Goal: Information Seeking & Learning: Learn about a topic

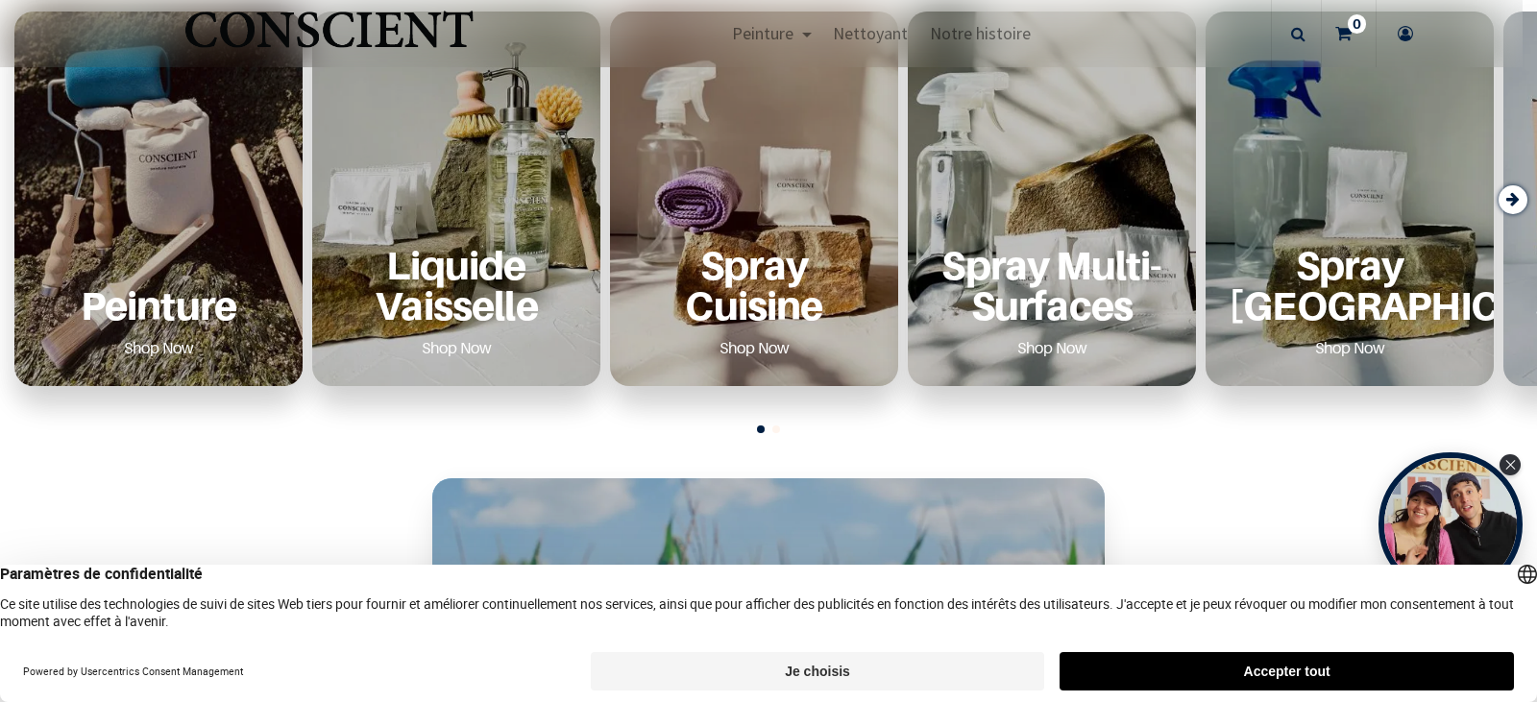
scroll to position [768, 0]
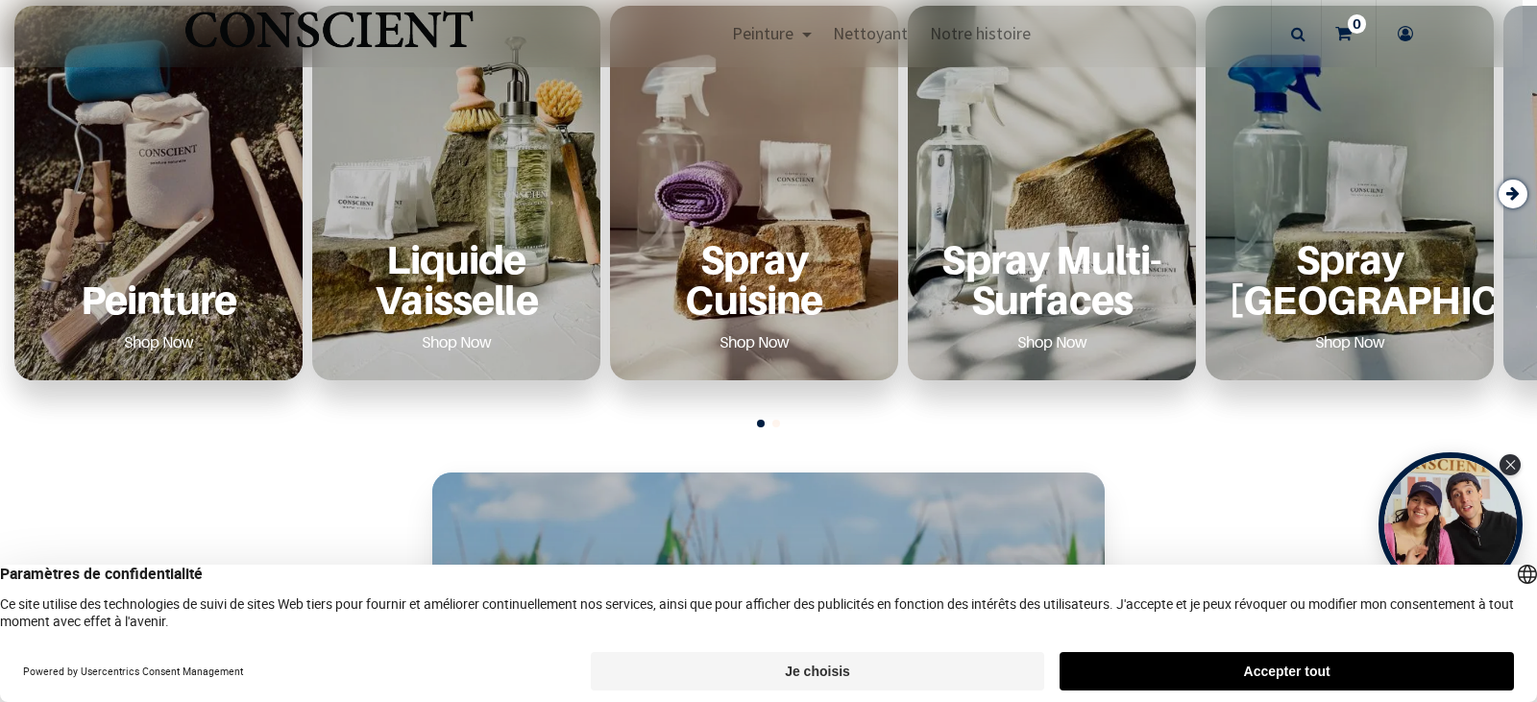
click at [170, 243] on div "Peinture Shop Now" at bounding box center [158, 298] width 242 height 118
click at [138, 319] on p "Peinture" at bounding box center [158, 299] width 242 height 39
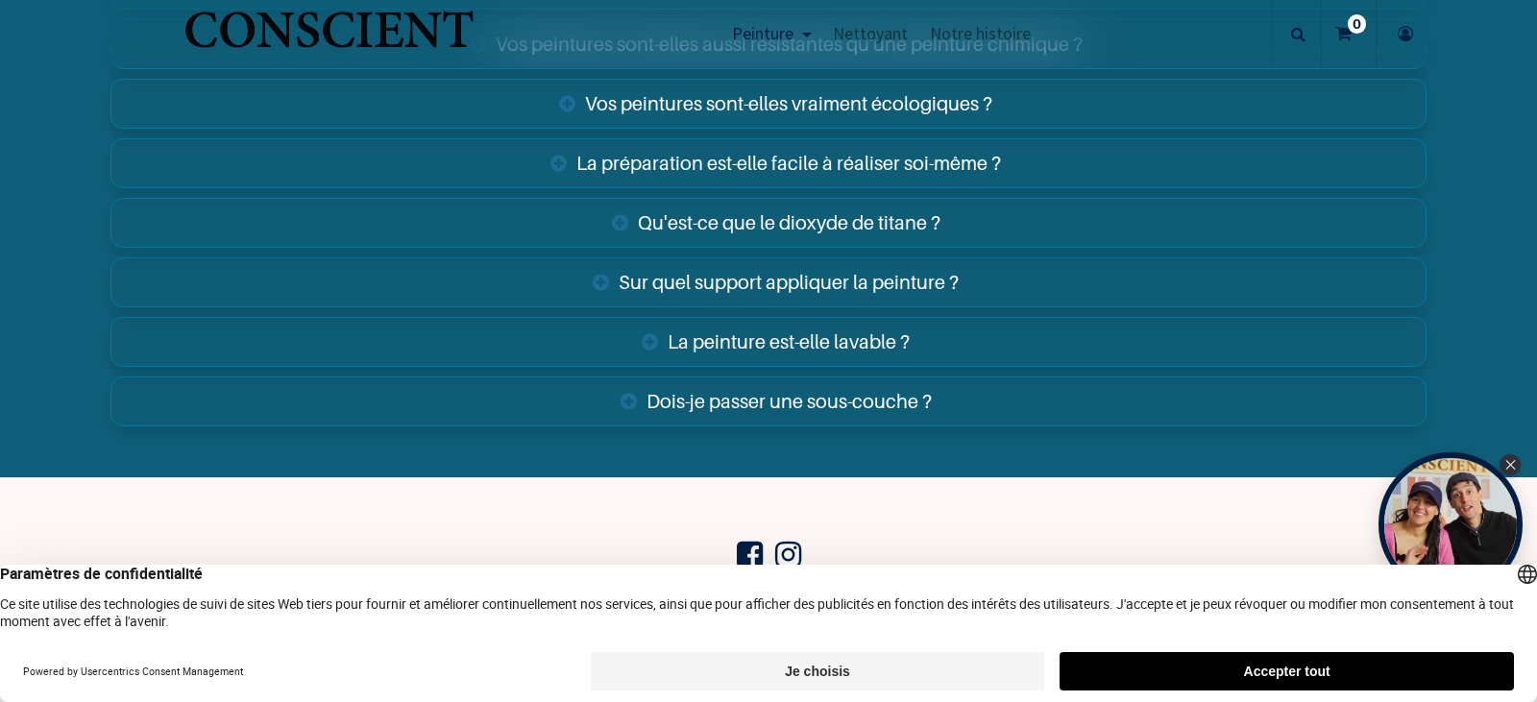
scroll to position [7013, 0]
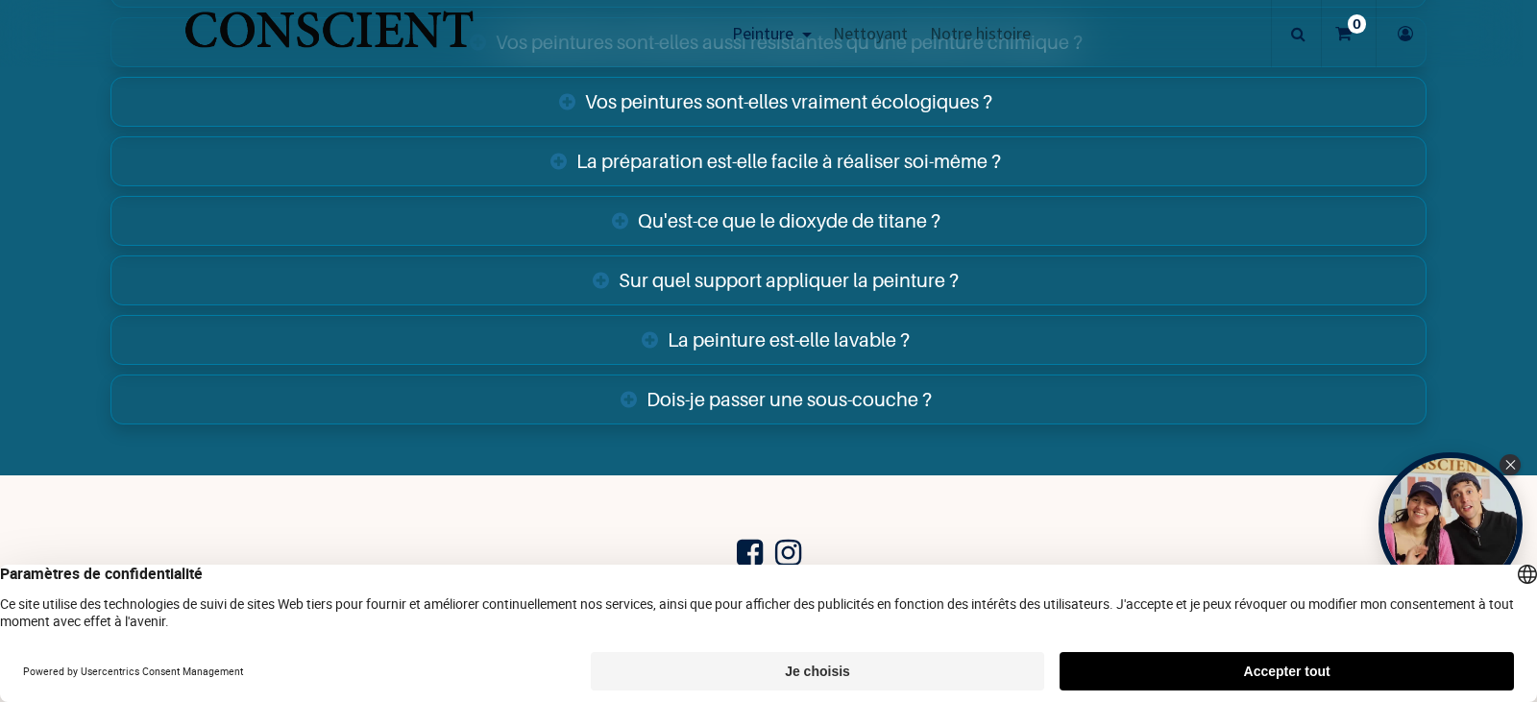
click at [821, 276] on link "Sur quel support appliquer la peinture ?" at bounding box center [768, 281] width 1316 height 50
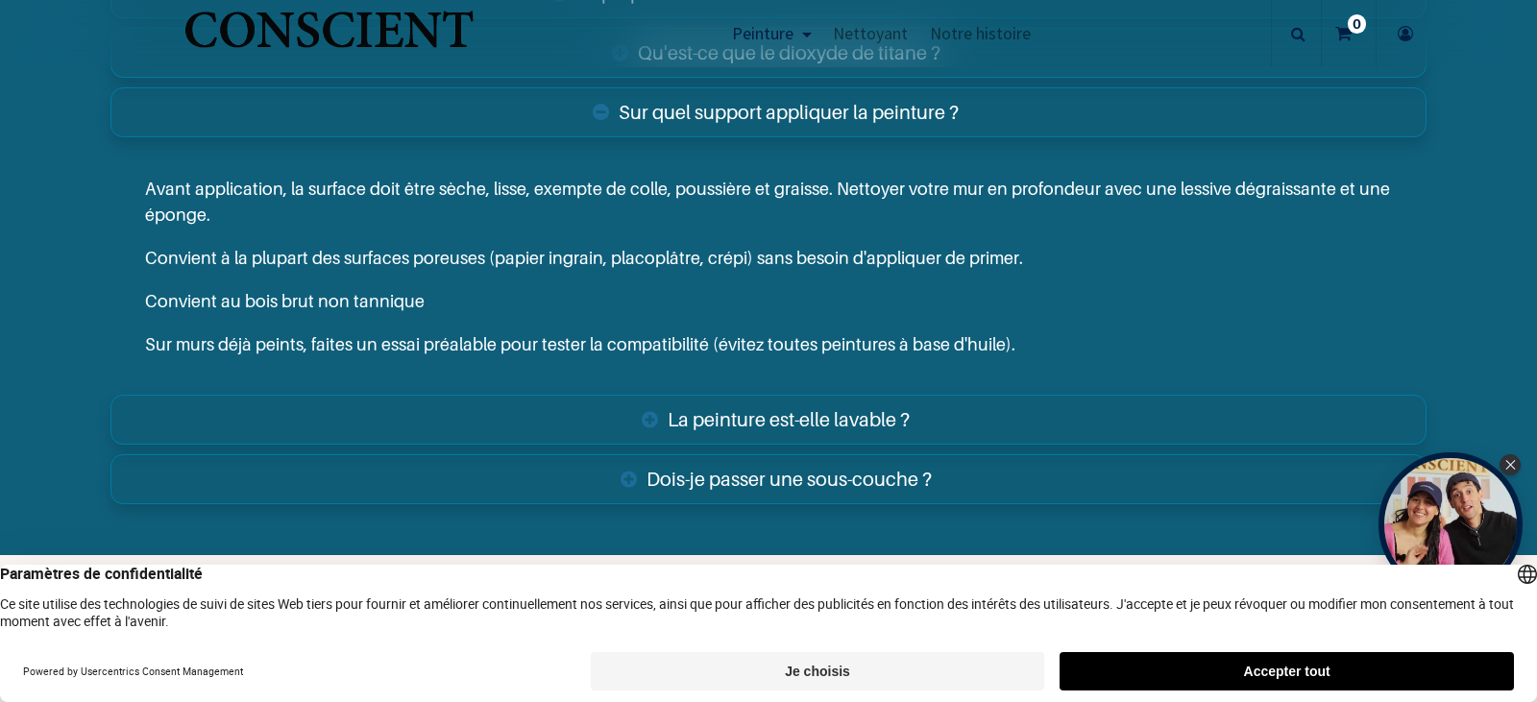
scroll to position [7205, 0]
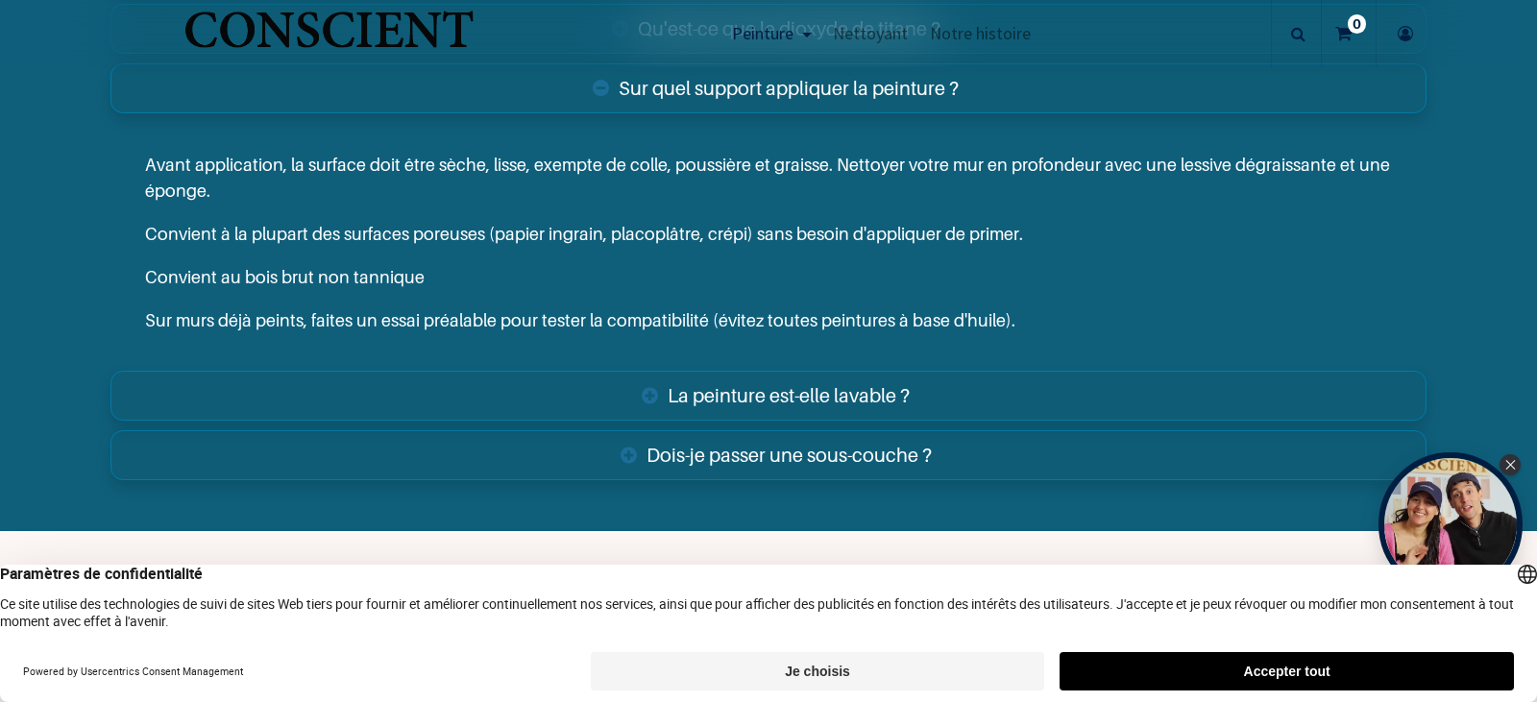
click at [833, 388] on link "La peinture est-elle lavable ?" at bounding box center [768, 396] width 1316 height 50
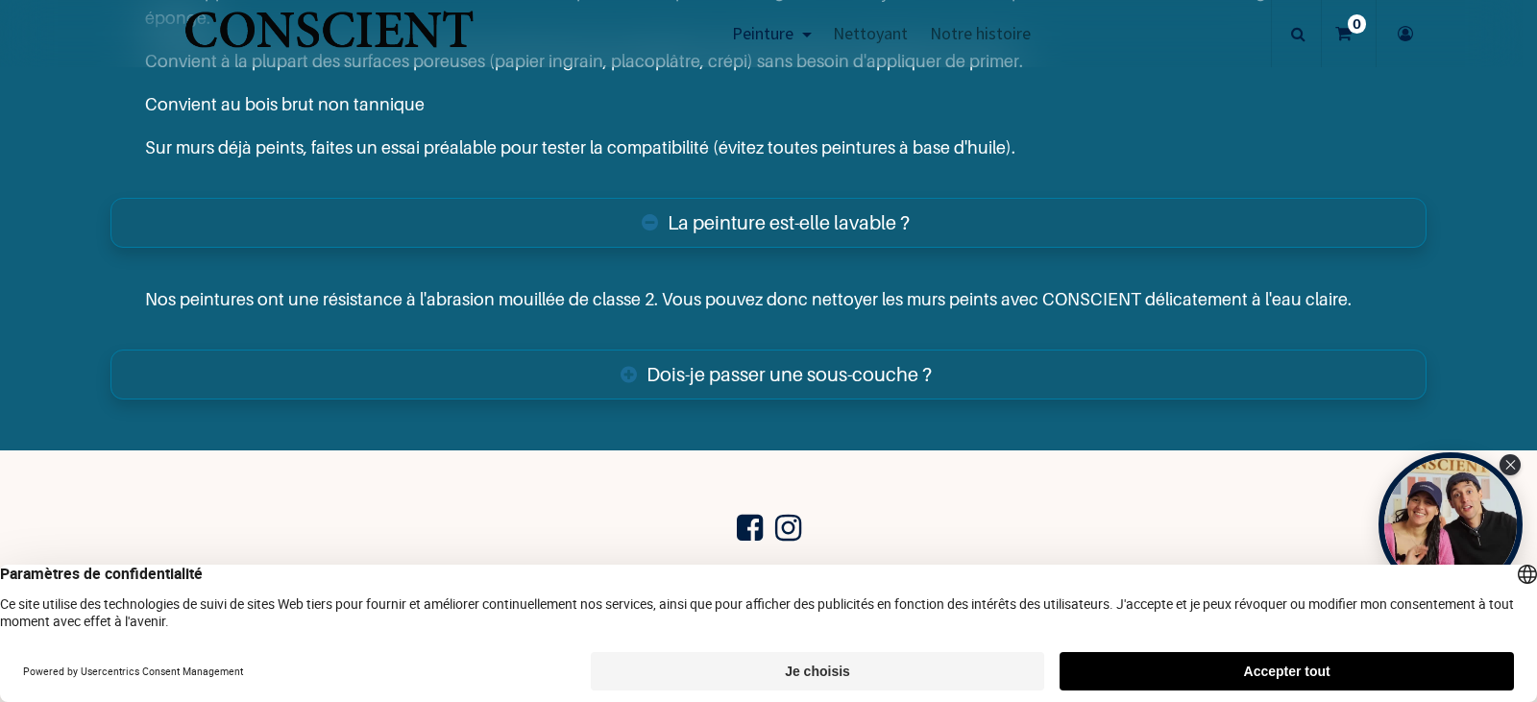
scroll to position [7493, 0]
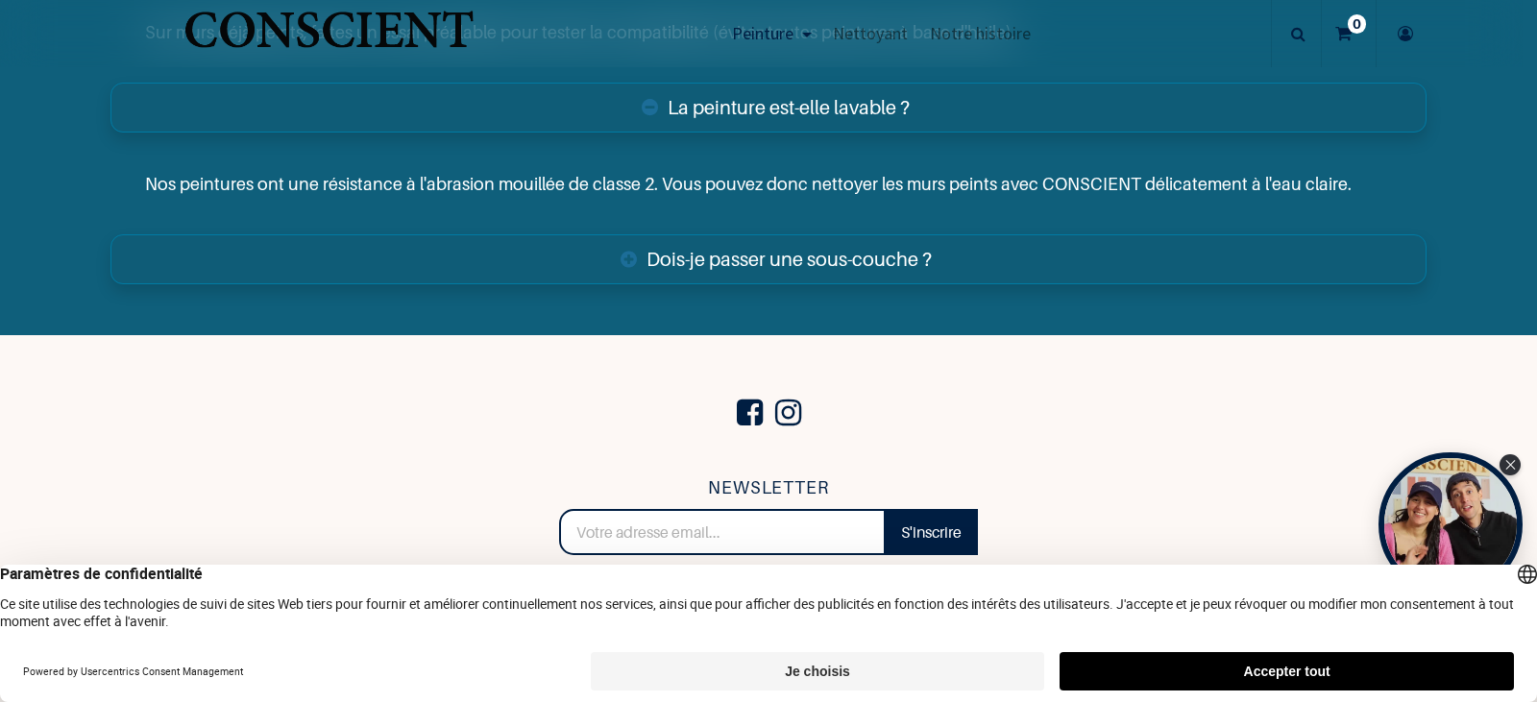
click at [789, 264] on link "Dois-je passer une sous-couche ?" at bounding box center [768, 259] width 1316 height 50
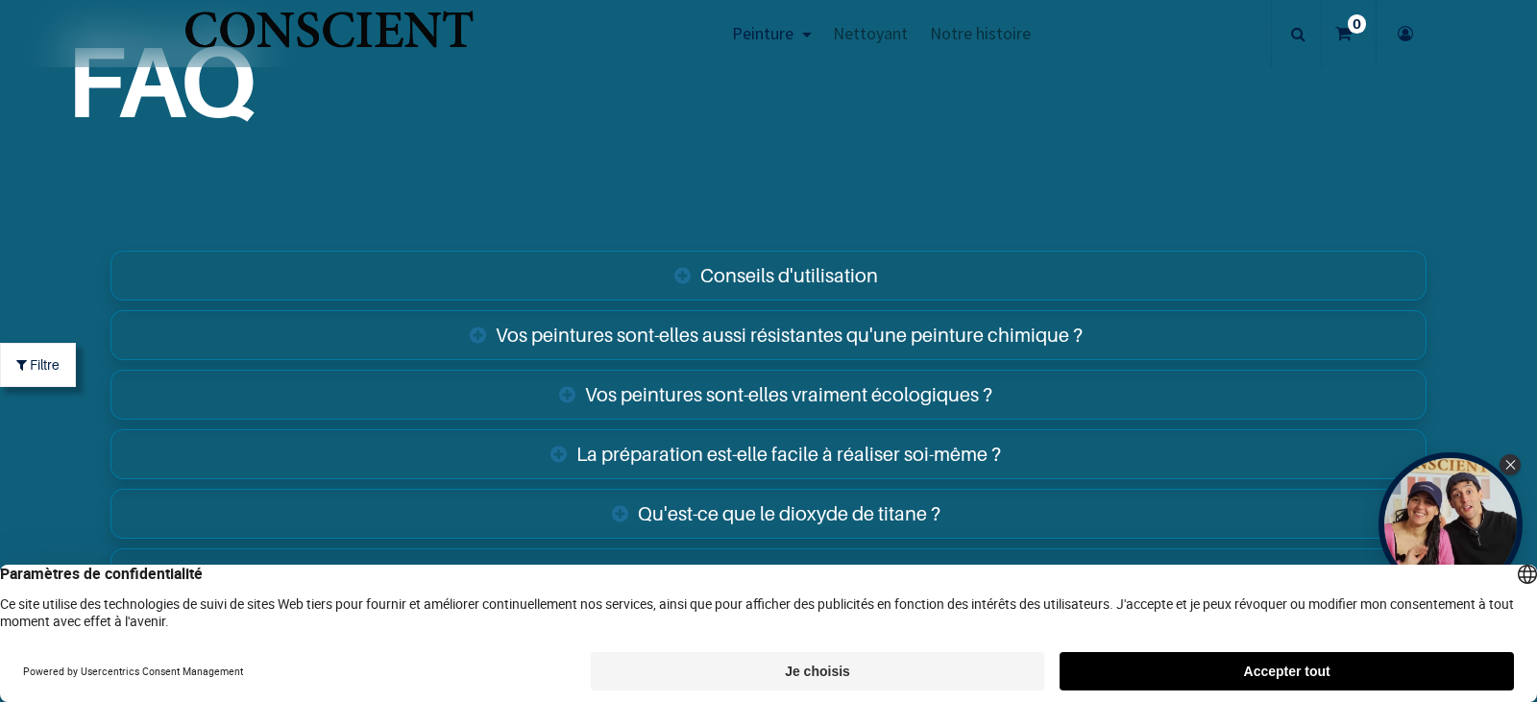
scroll to position [6796, 0]
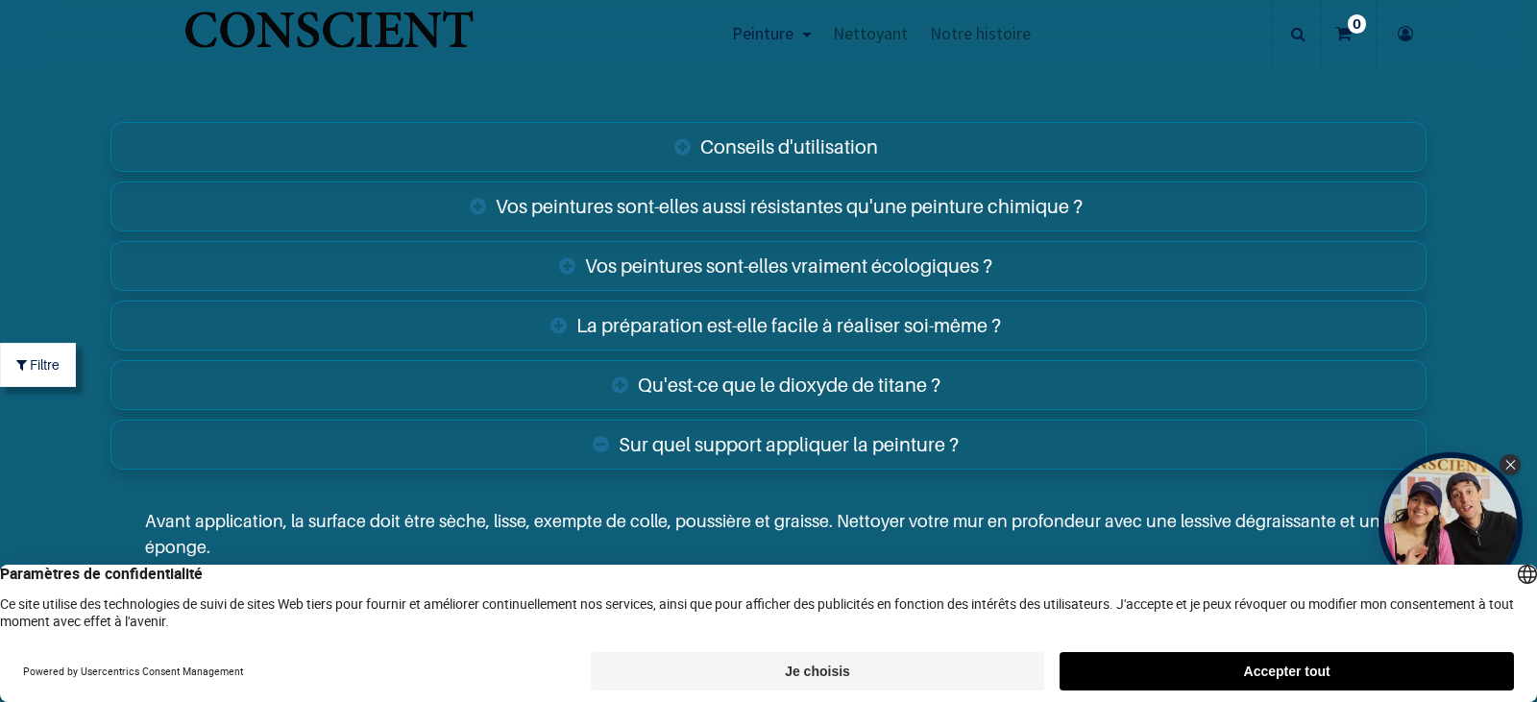
click at [772, 314] on link "La préparation est-elle facile à réaliser soi-même ?" at bounding box center [768, 326] width 1316 height 50
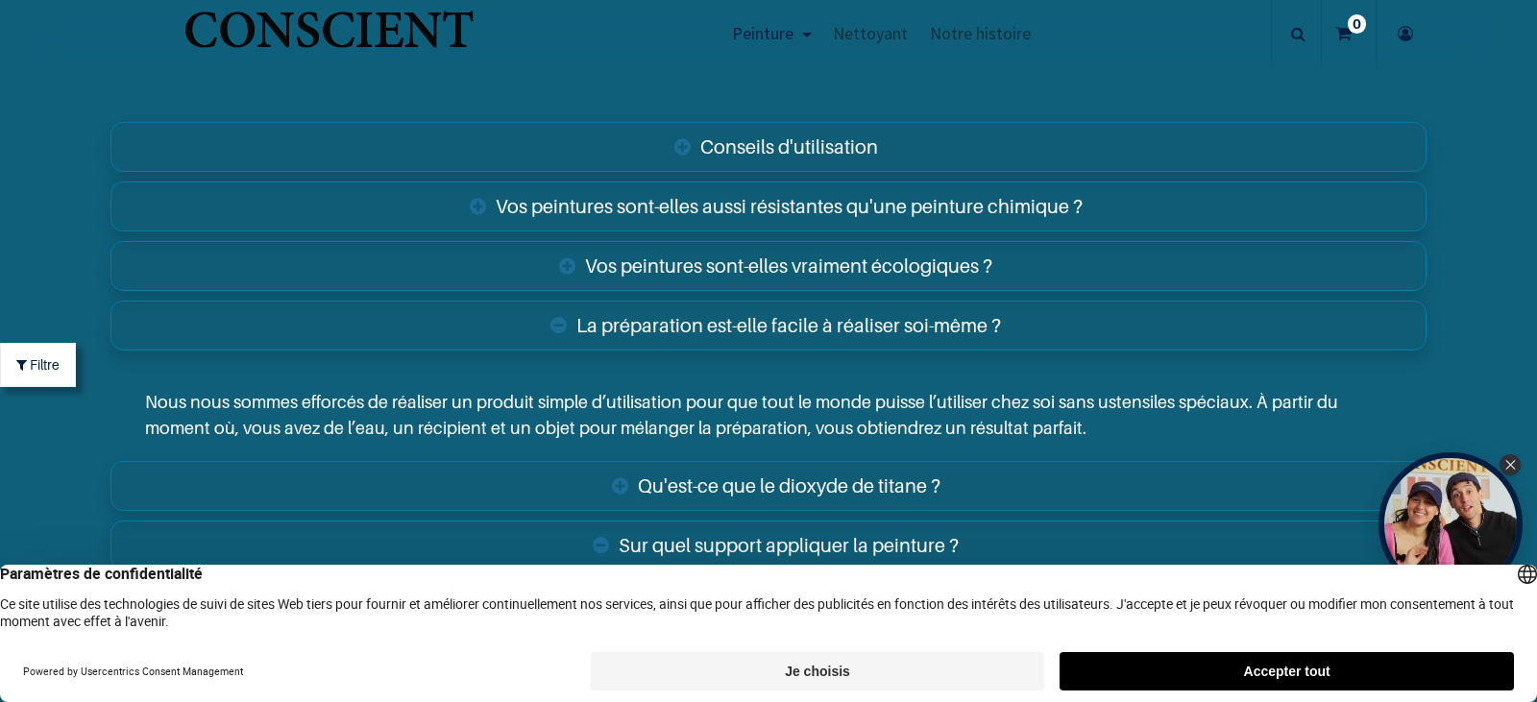
scroll to position [6892, 0]
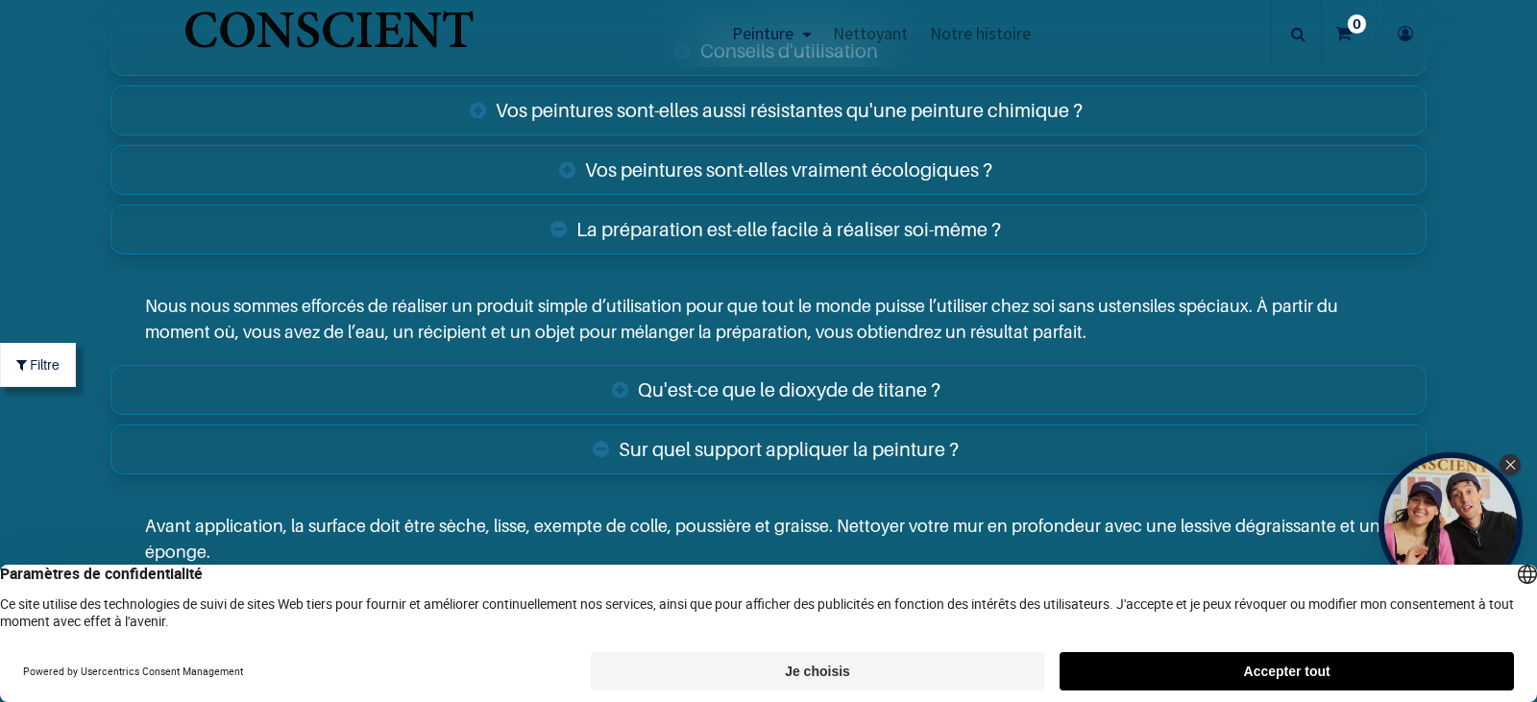
click at [785, 380] on link "Qu'est-ce que le dioxyde de titane ?" at bounding box center [768, 390] width 1316 height 50
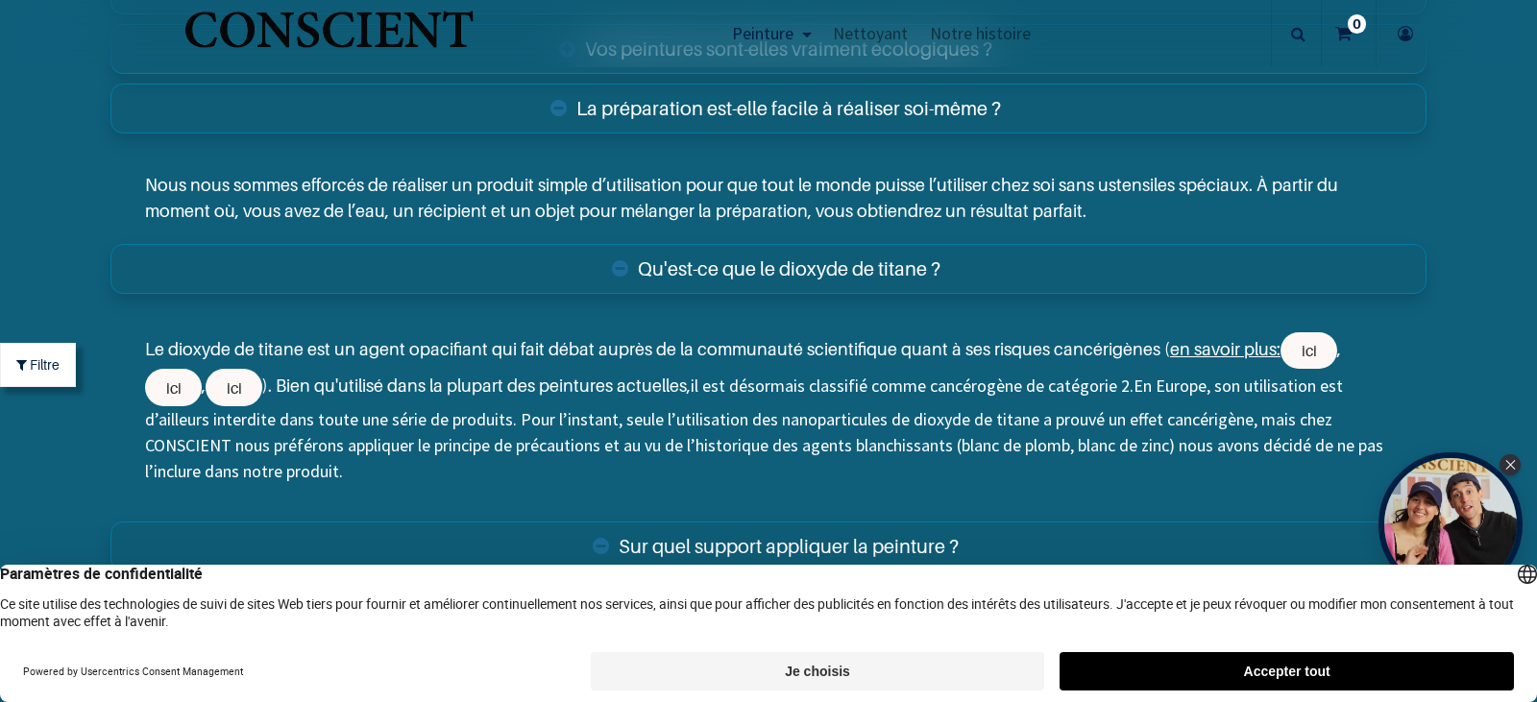
scroll to position [6988, 0]
